Goal: Information Seeking & Learning: Learn about a topic

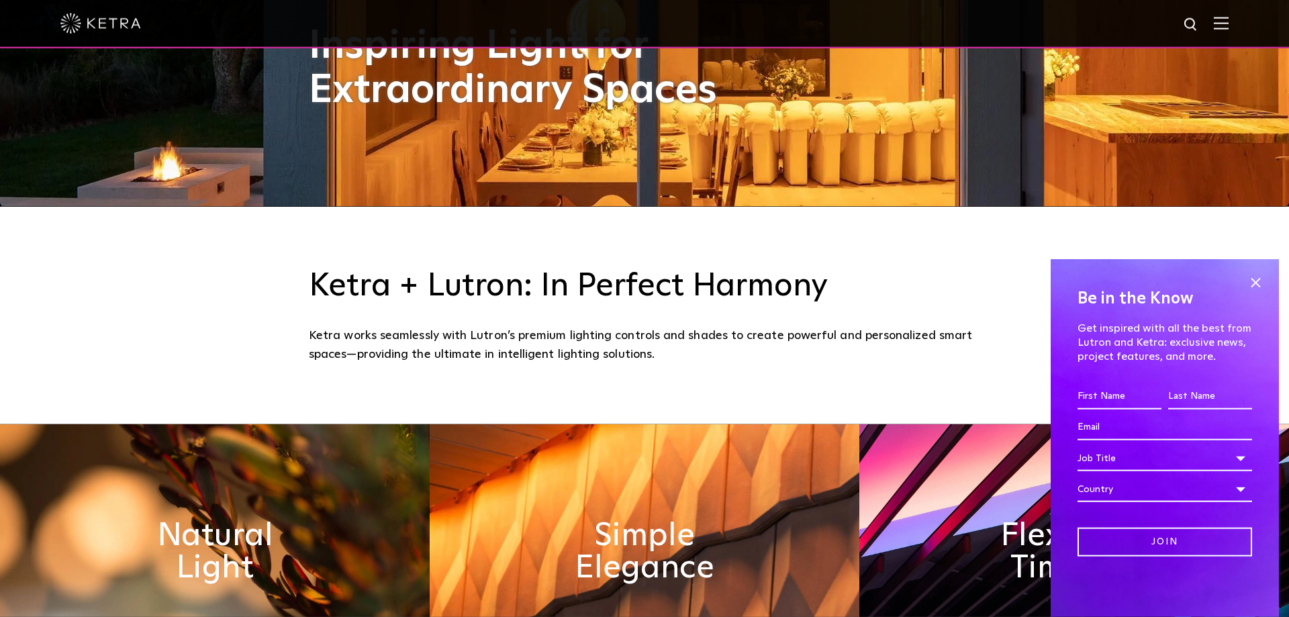
scroll to position [411, 0]
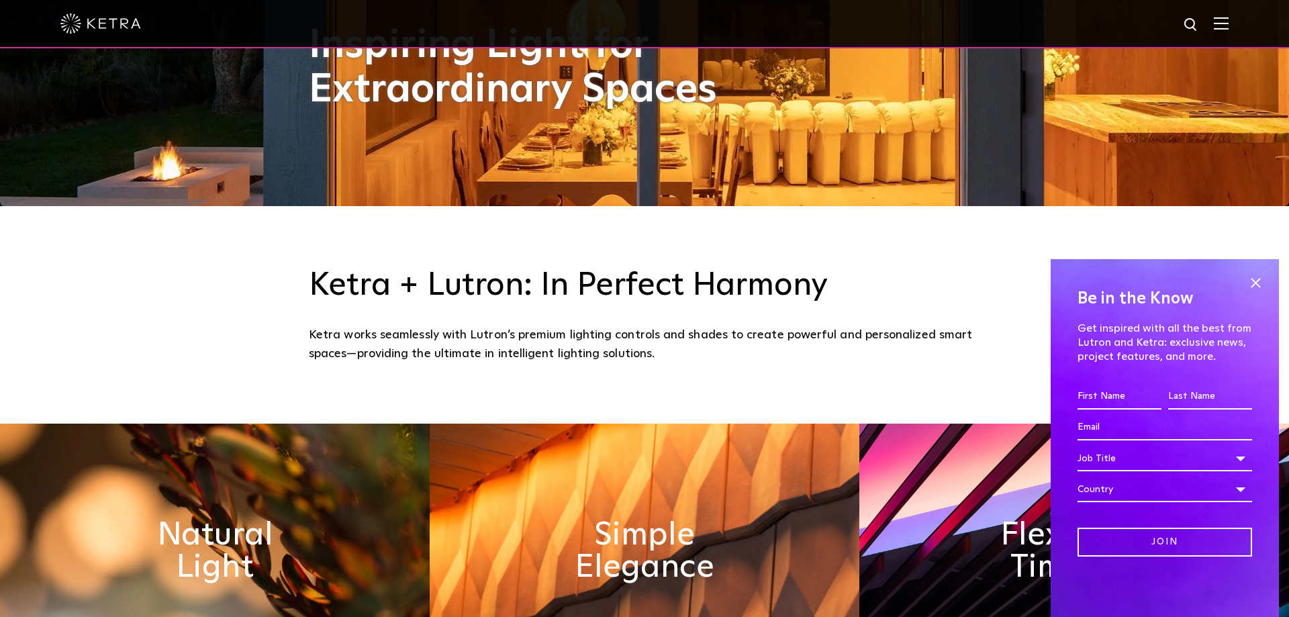
click at [1218, 27] on img at bounding box center [1221, 23] width 15 height 13
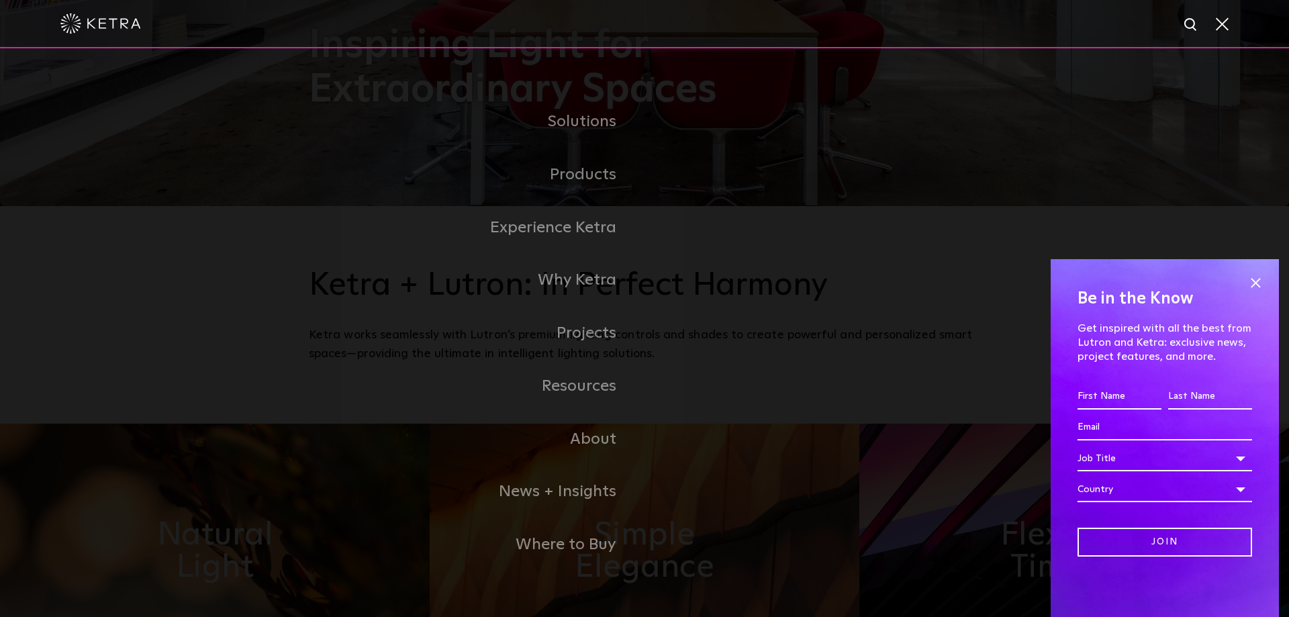
click at [1216, 25] on span at bounding box center [1221, 23] width 15 height 13
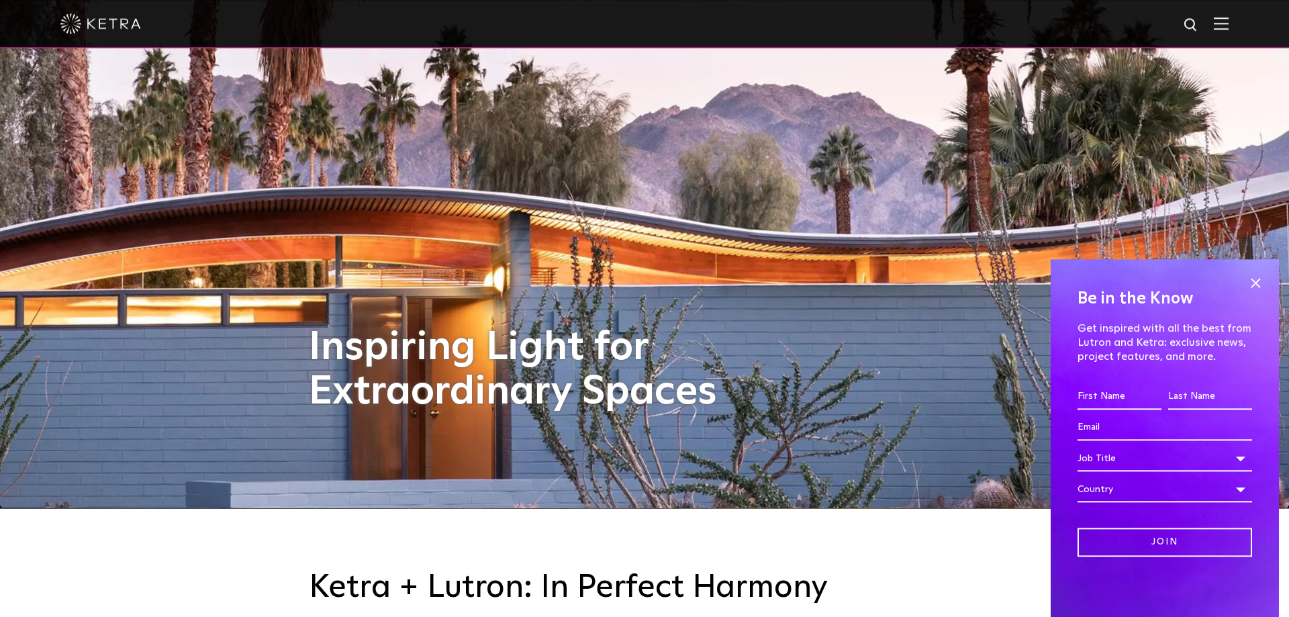
scroll to position [0, 0]
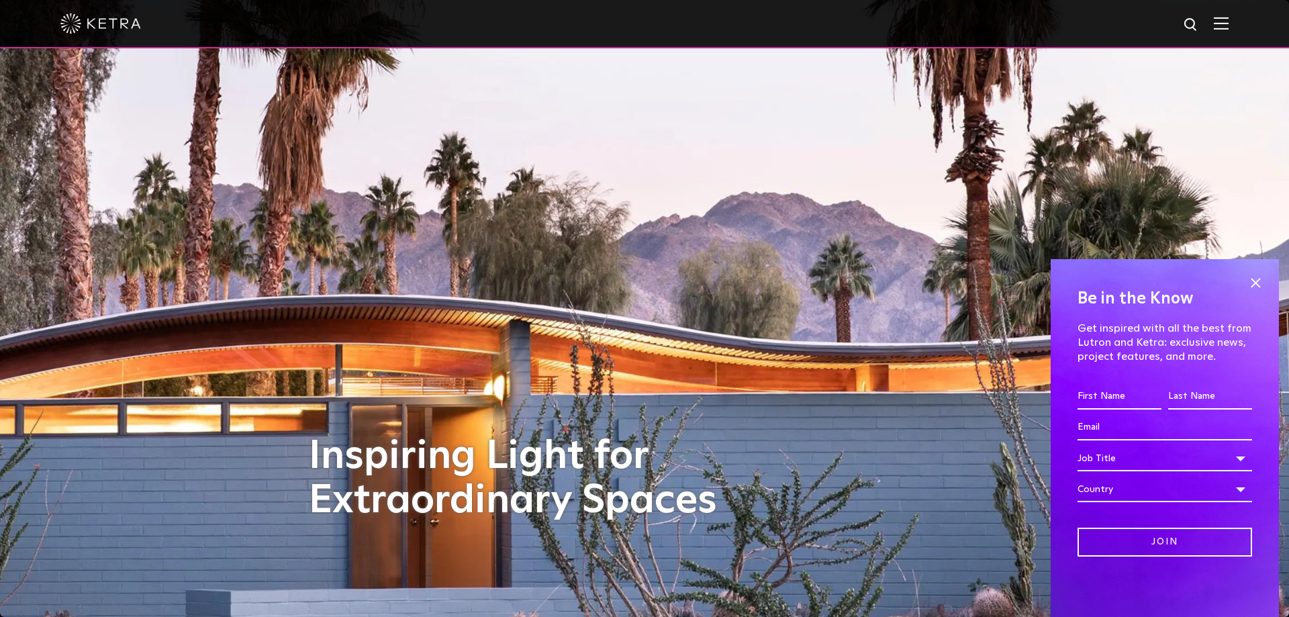
click at [124, 28] on img at bounding box center [100, 23] width 81 height 20
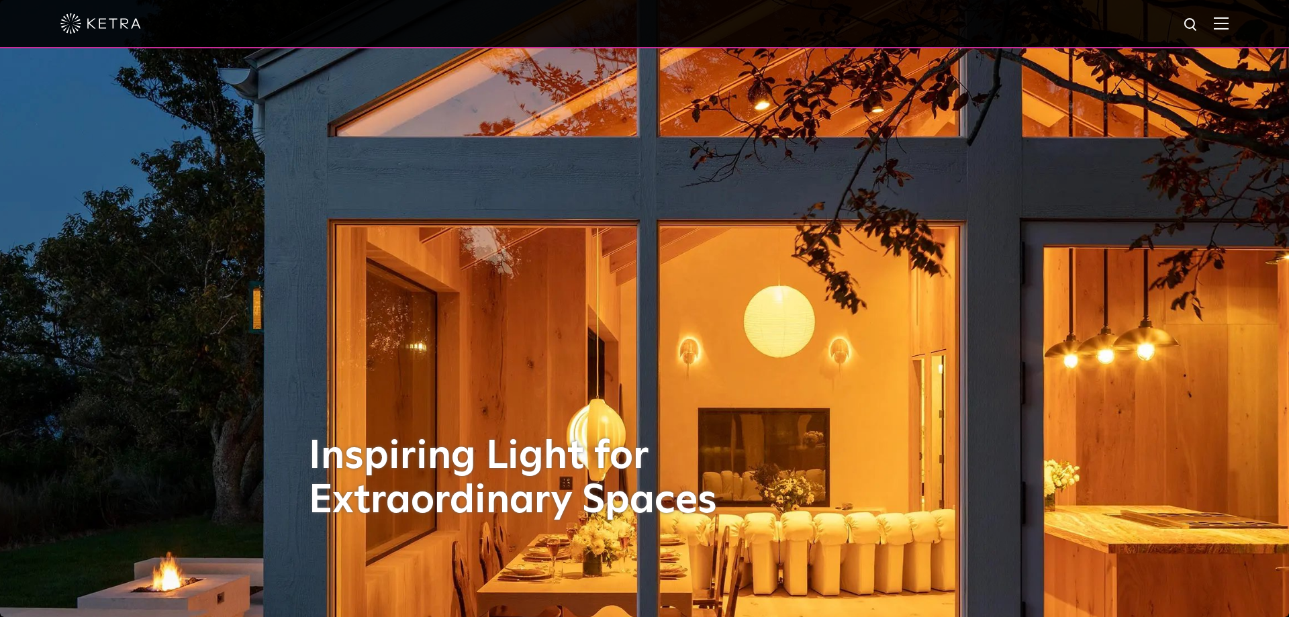
click at [1188, 20] on img at bounding box center [1191, 25] width 17 height 17
type input "bulb"
click at [1149, 15] on button "Search" at bounding box center [1159, 25] width 20 height 20
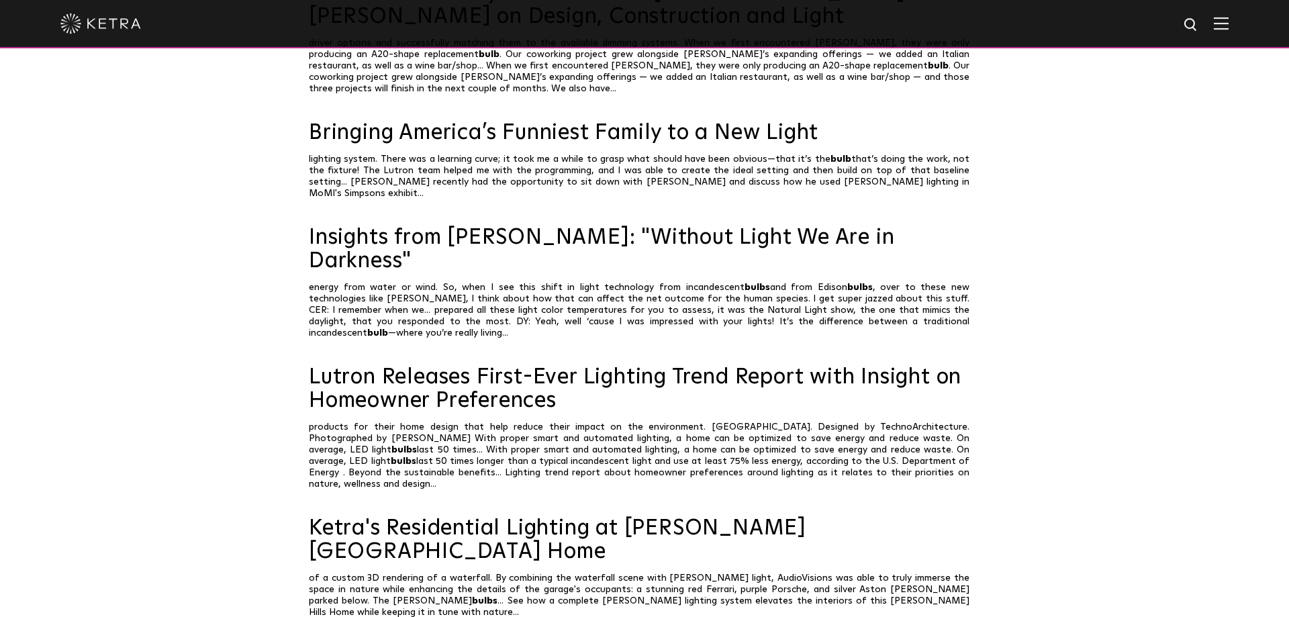
scroll to position [763, 0]
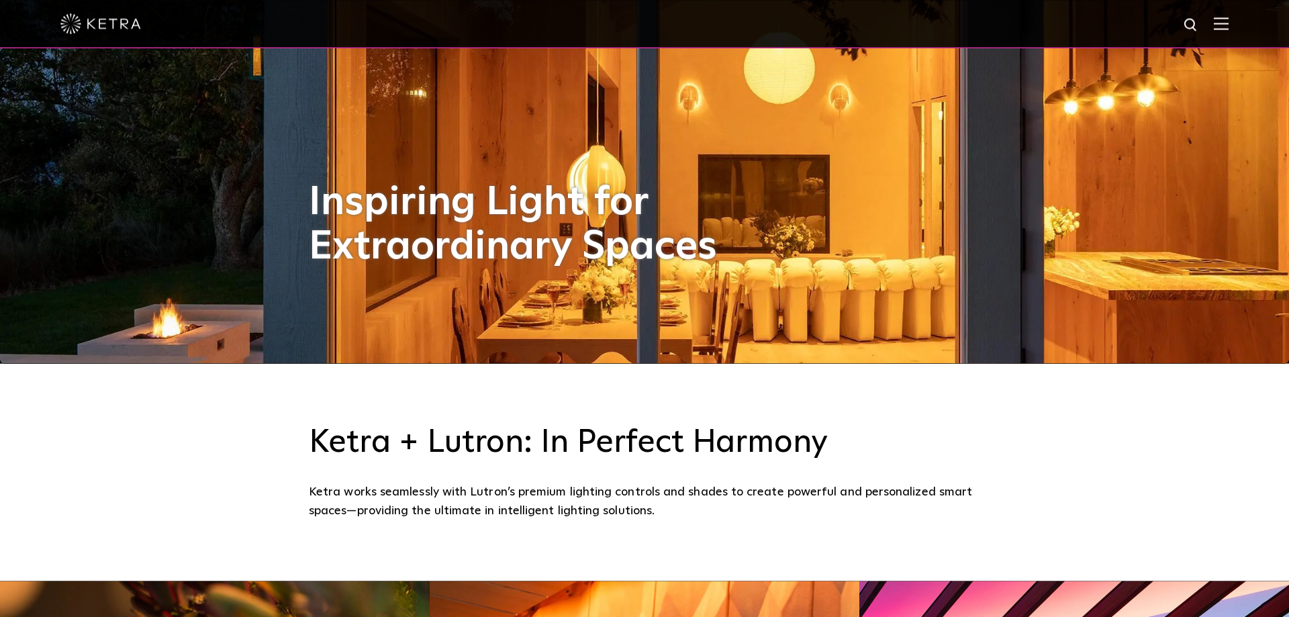
scroll to position [411, 0]
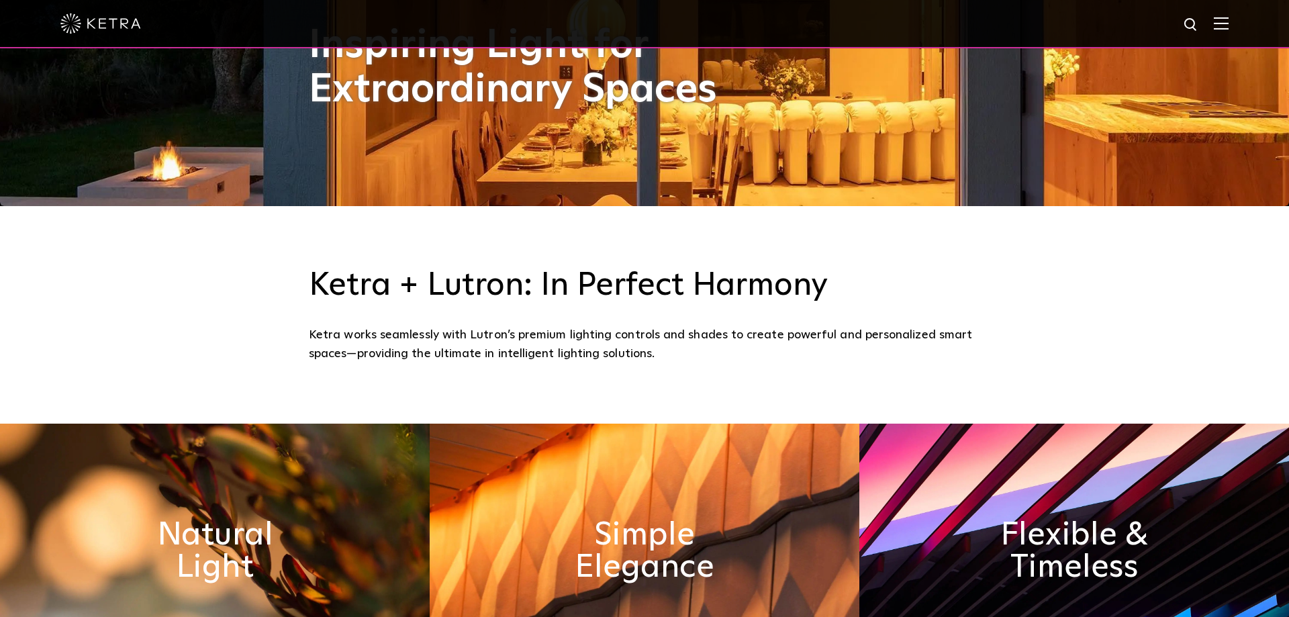
click at [1216, 21] on img at bounding box center [1221, 23] width 15 height 13
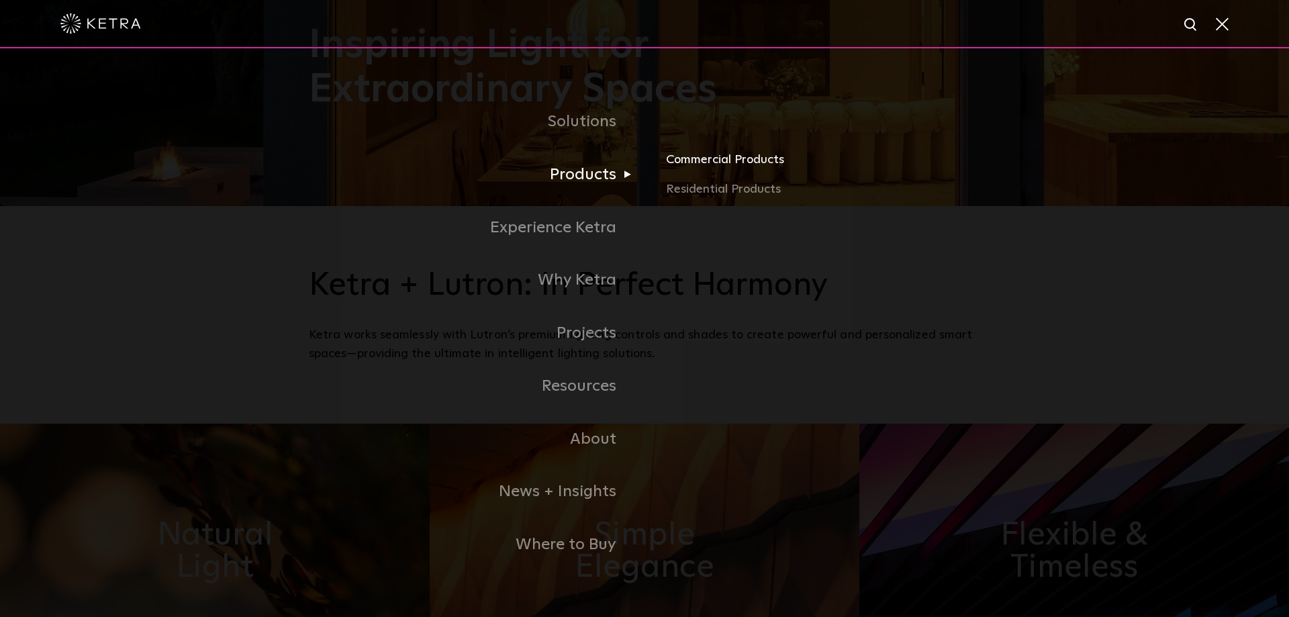
click at [694, 165] on link "Commercial Products" at bounding box center [823, 165] width 314 height 30
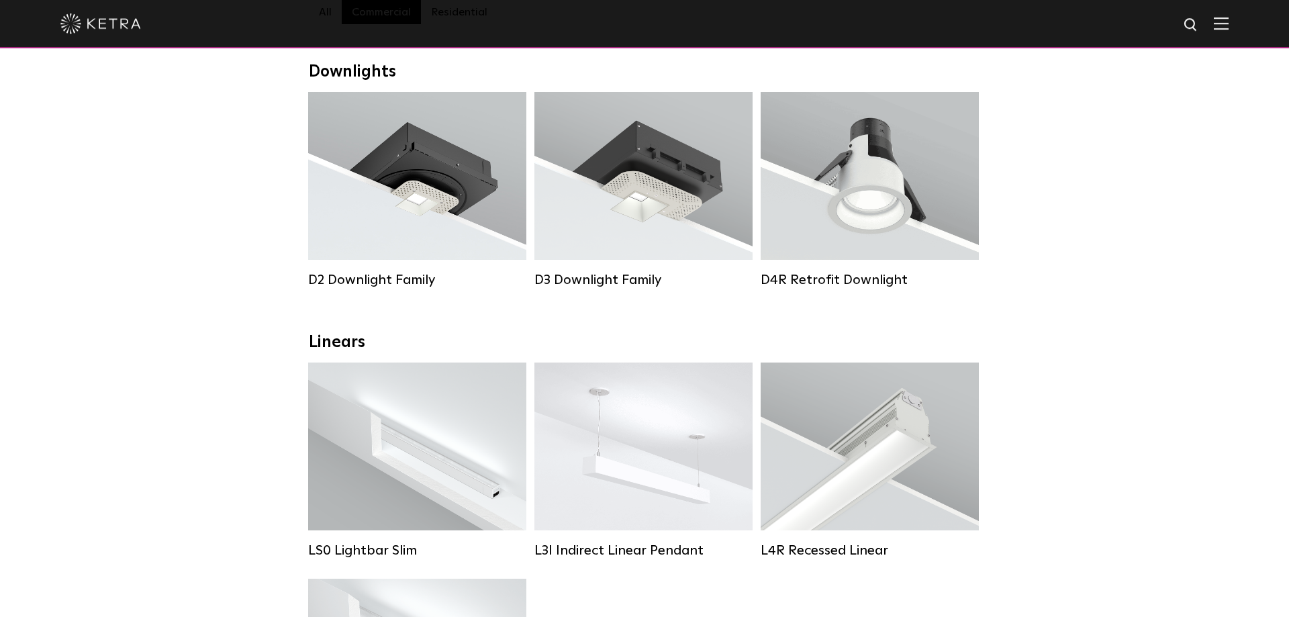
scroll to position [68, 0]
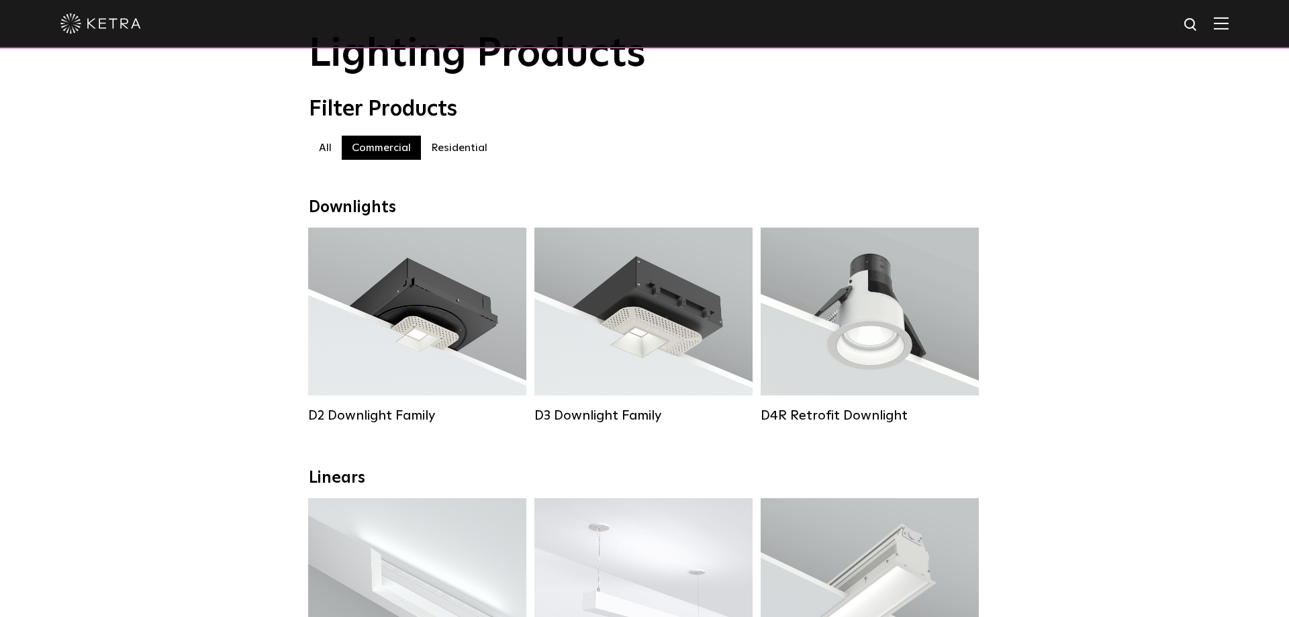
click at [1212, 27] on div at bounding box center [644, 23] width 1168 height 47
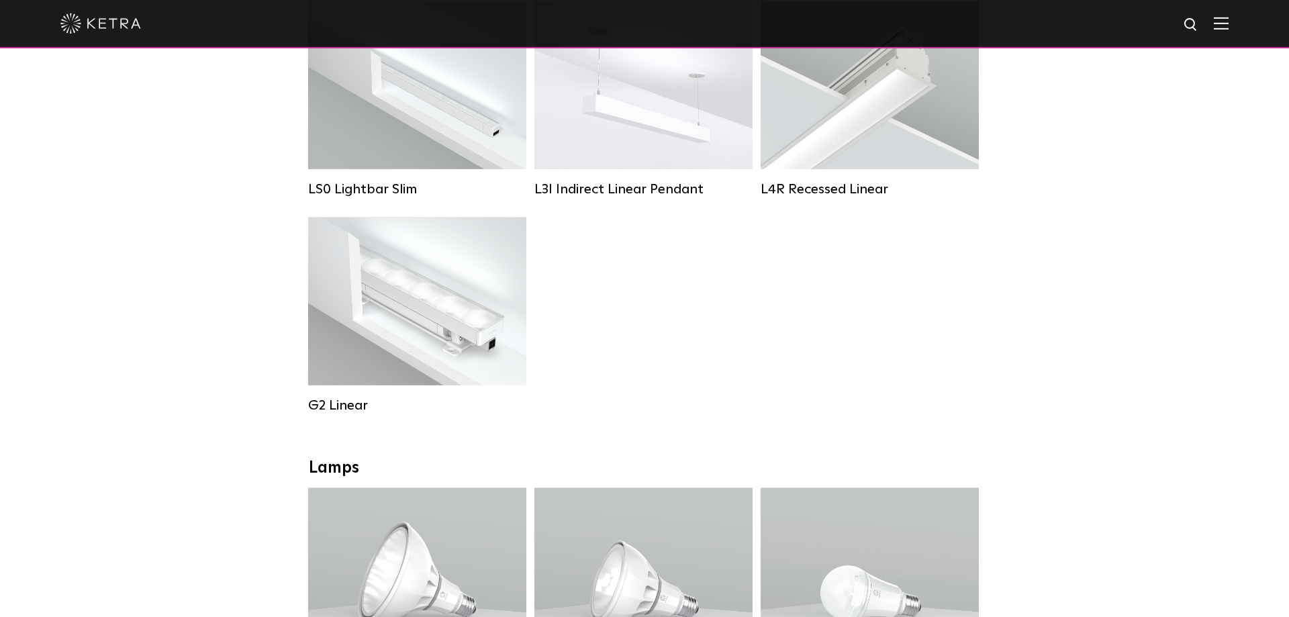
scroll to position [479, 0]
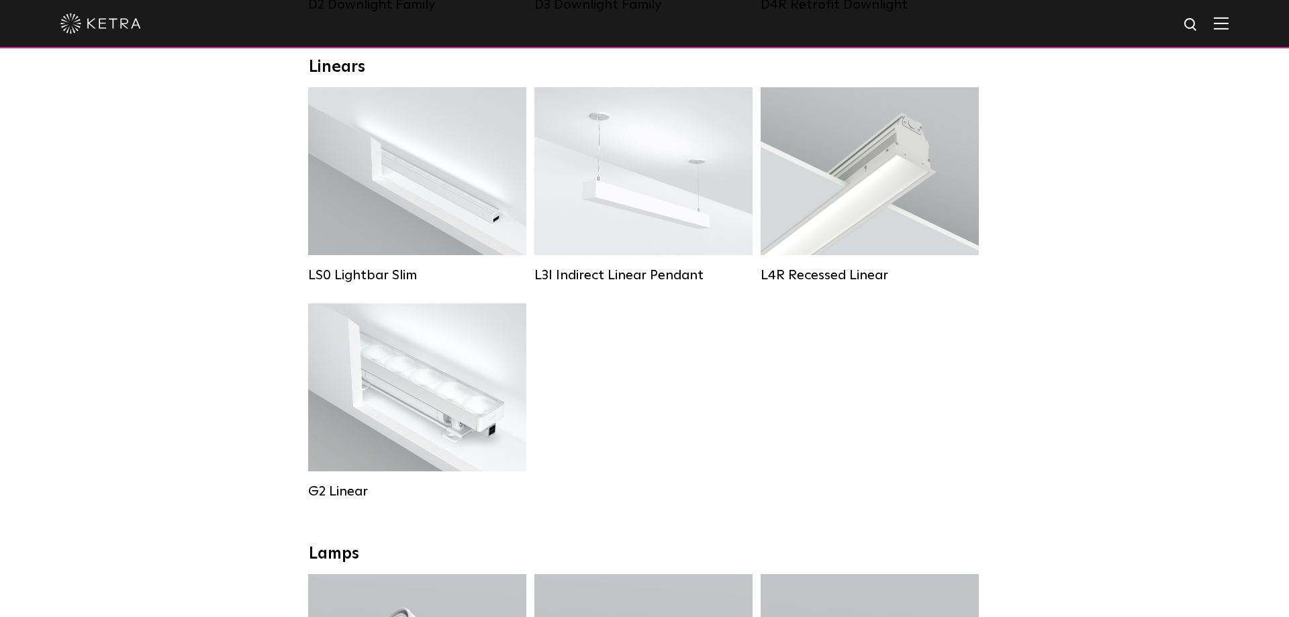
click at [1228, 23] on div at bounding box center [644, 24] width 1289 height 48
click at [1218, 25] on img at bounding box center [1221, 23] width 15 height 13
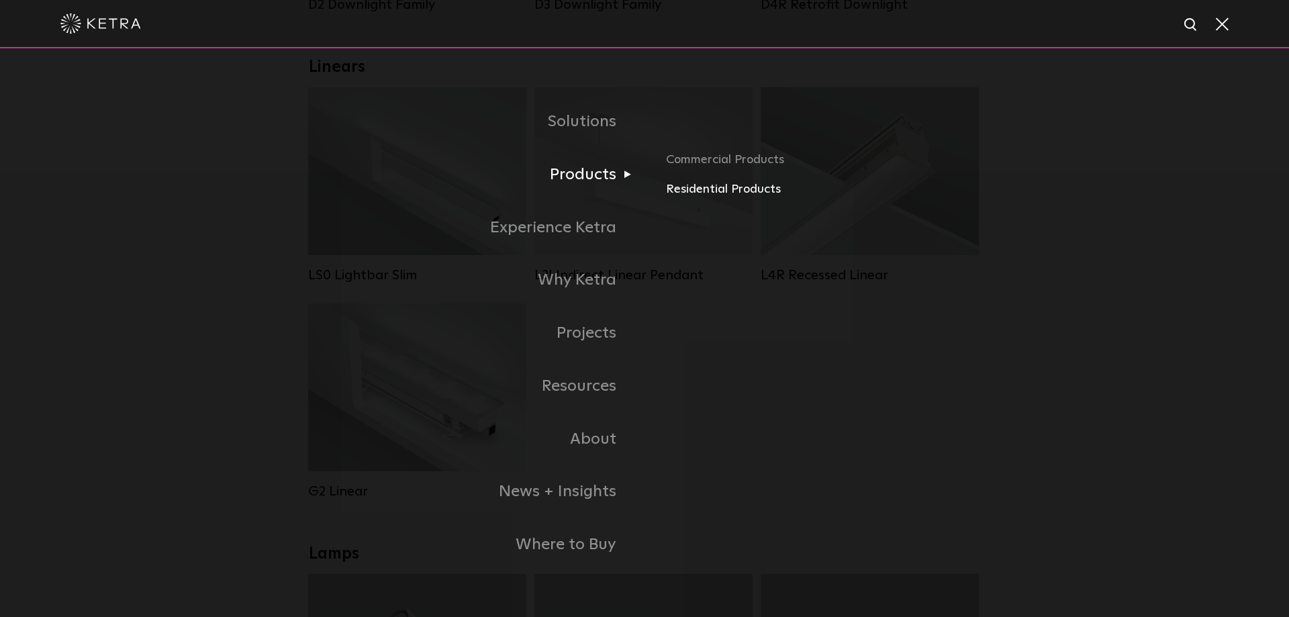
click at [688, 193] on link "Residential Products" at bounding box center [823, 189] width 314 height 19
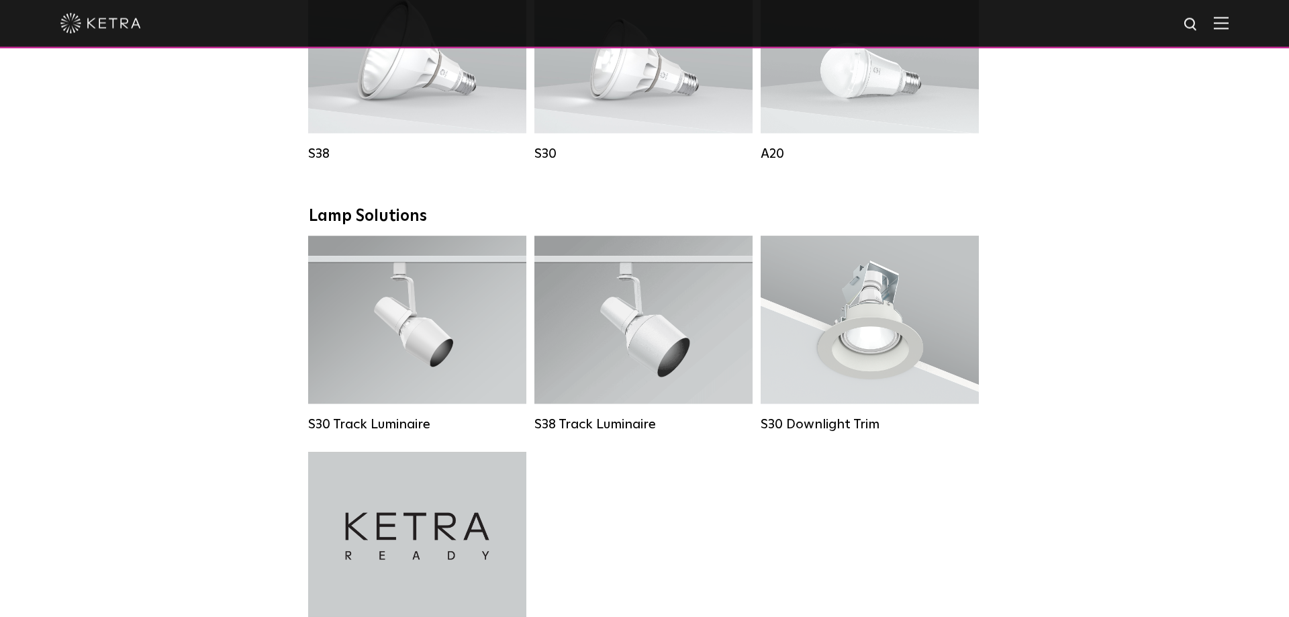
scroll to position [753, 0]
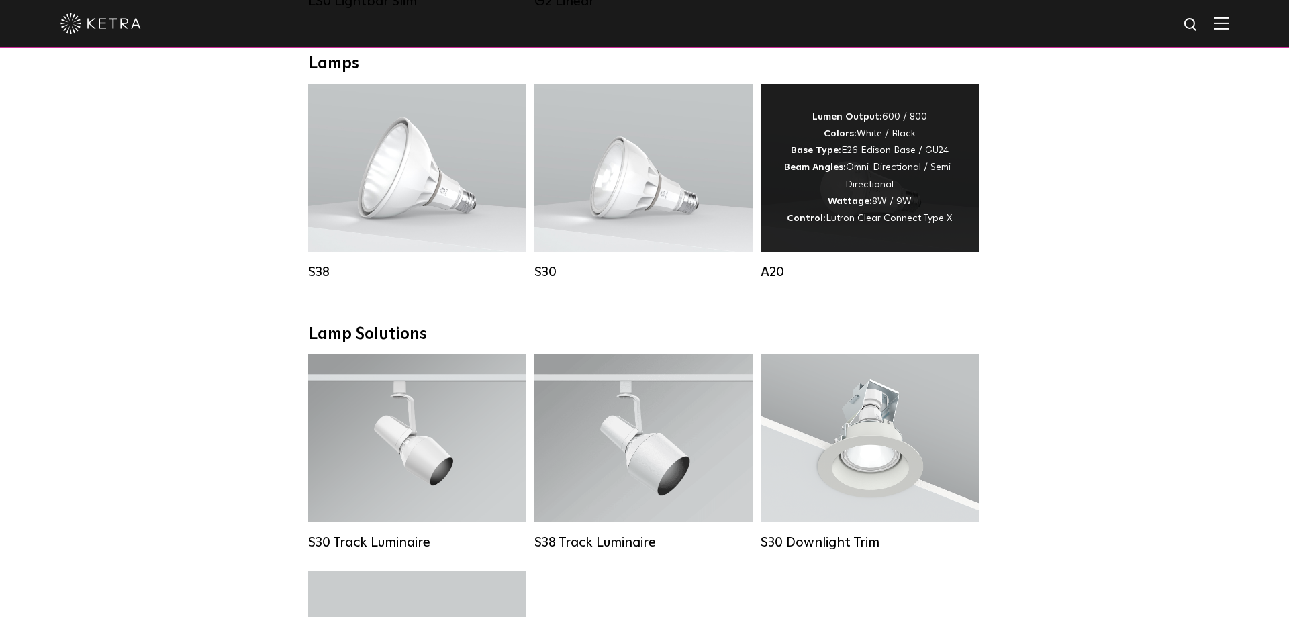
click at [949, 190] on div "Lumen Output: 600 / 800 Colors: White / Black Base Type: E26 Edison Base / GU24…" at bounding box center [870, 168] width 178 height 118
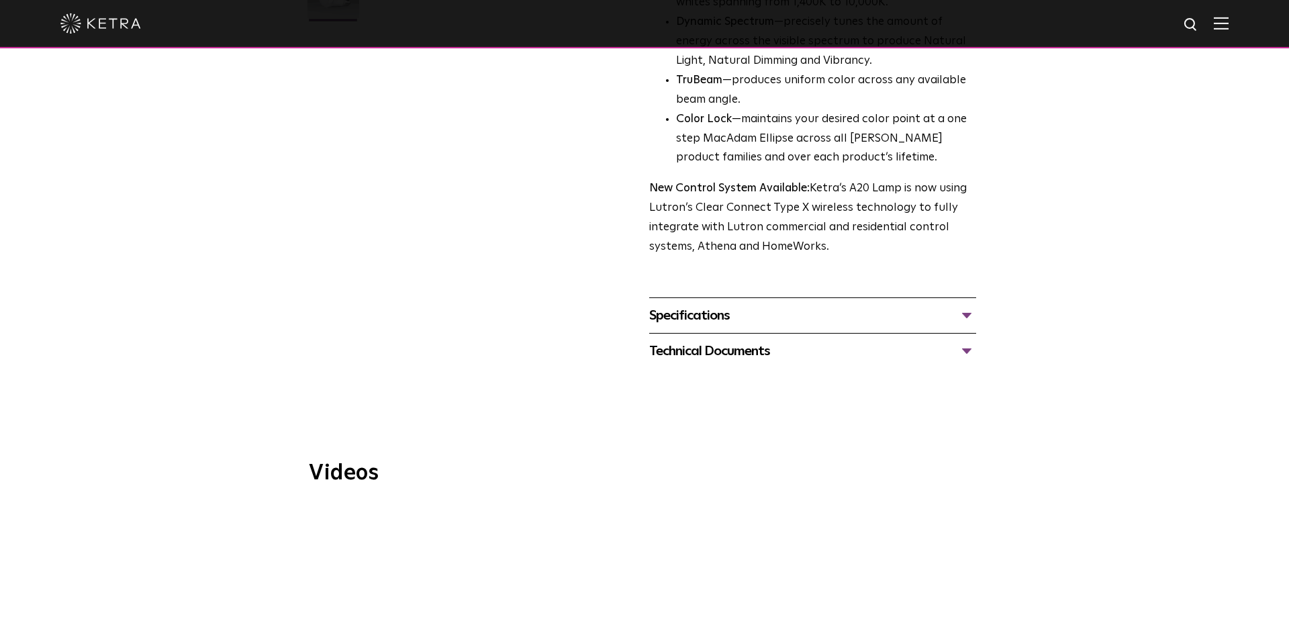
scroll to position [479, 0]
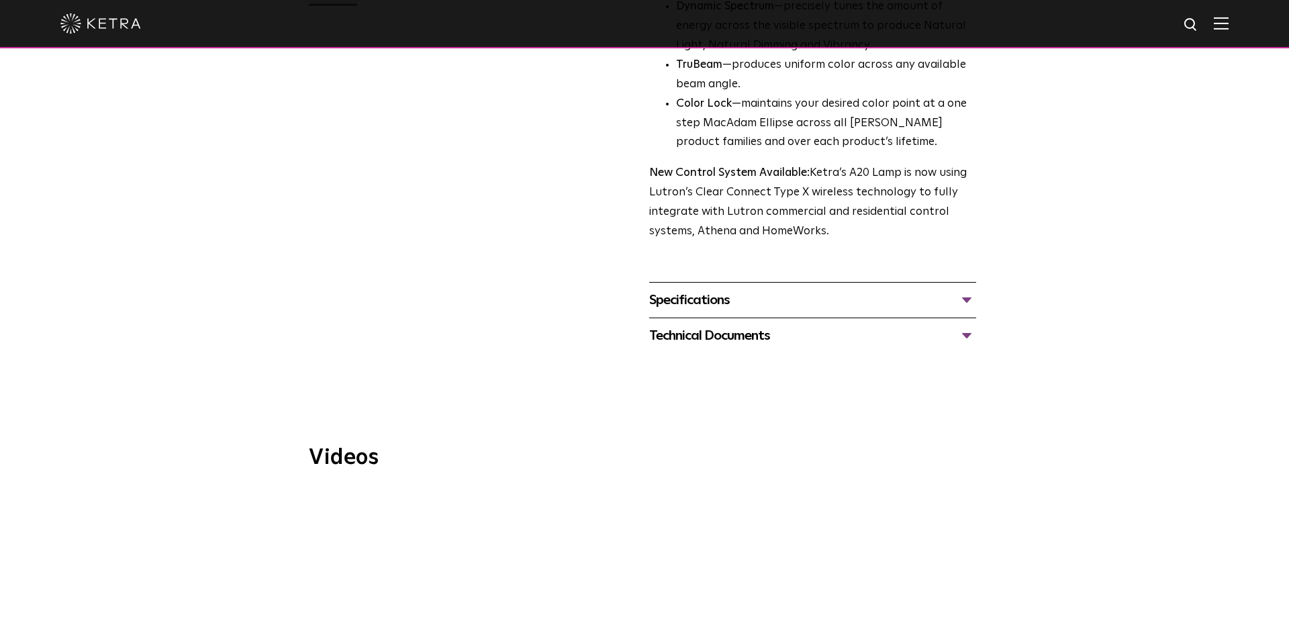
click at [957, 289] on div "Specifications" at bounding box center [812, 299] width 327 height 21
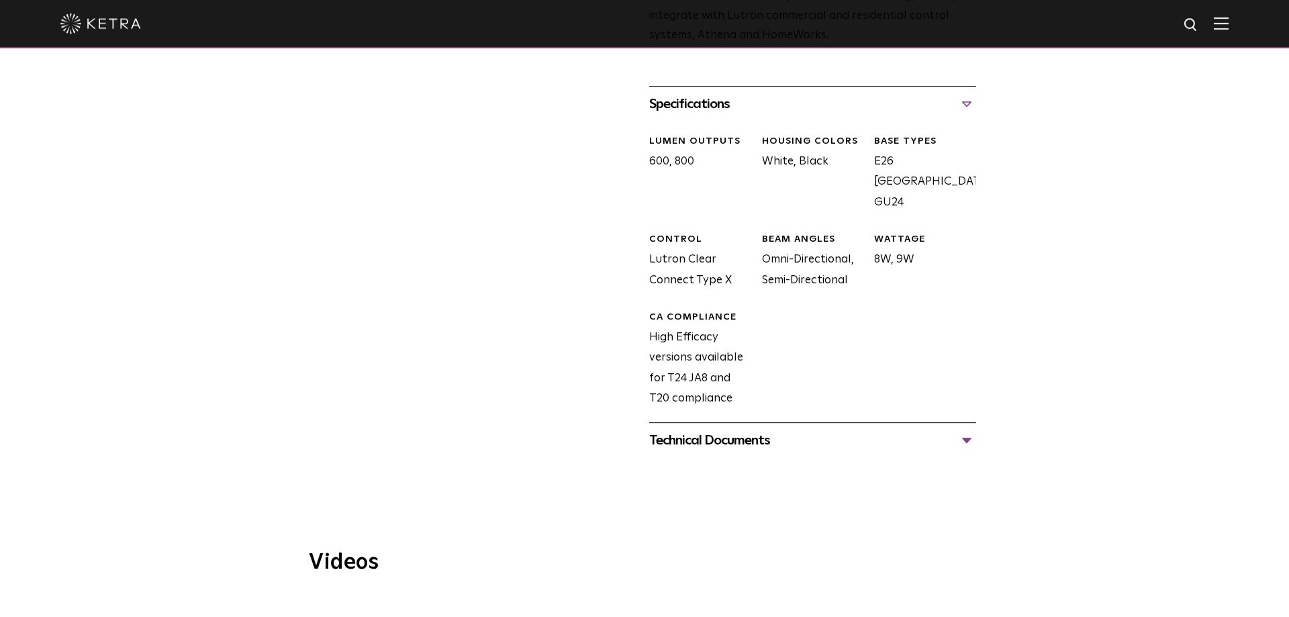
scroll to position [685, 0]
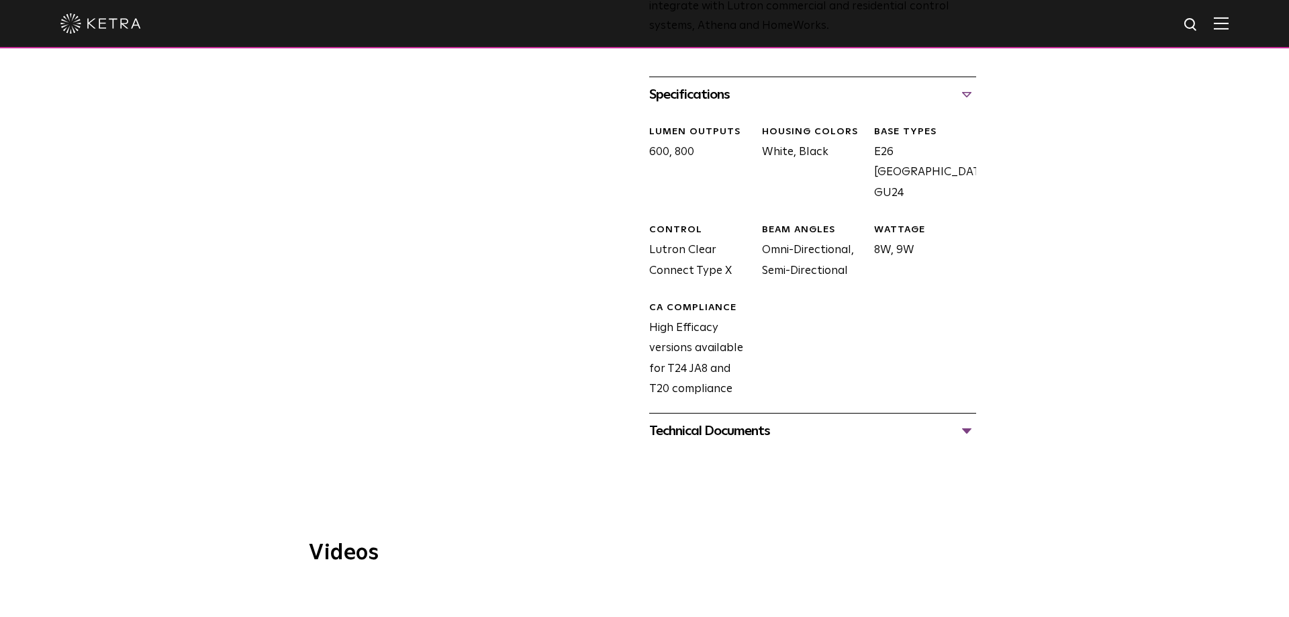
click at [964, 420] on div "Technical Documents" at bounding box center [812, 430] width 327 height 21
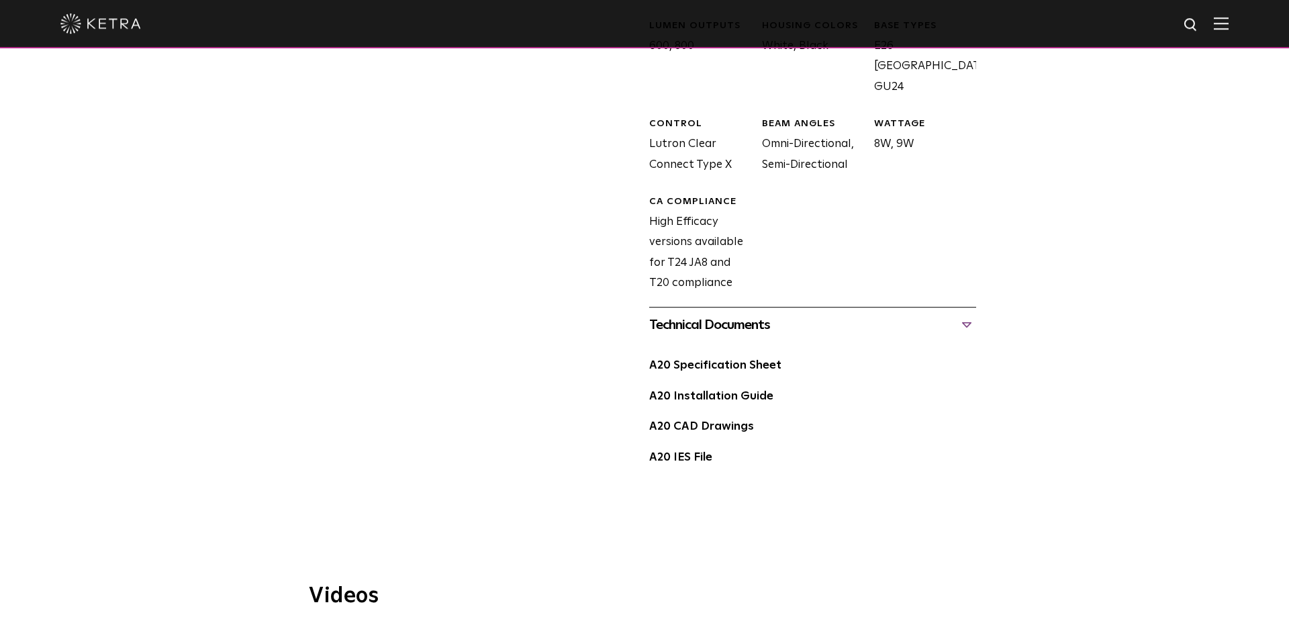
scroll to position [822, 0]
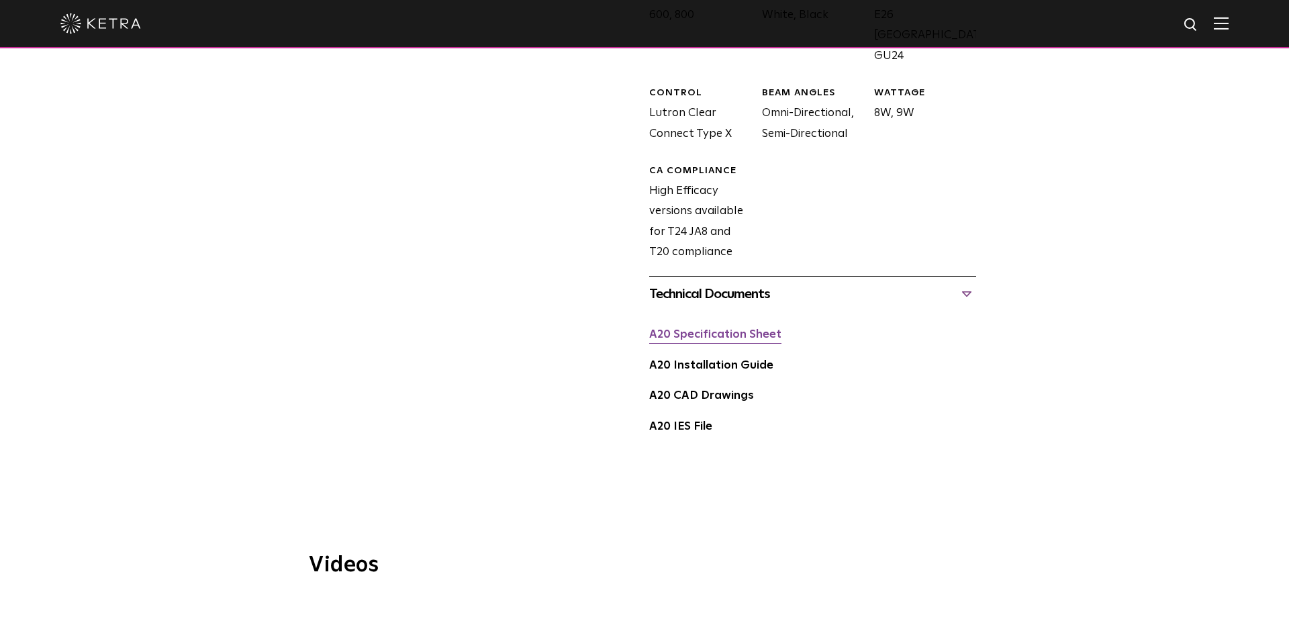
click at [726, 329] on link "A20 Specification Sheet" at bounding box center [715, 334] width 132 height 11
